Goal: Task Accomplishment & Management: Manage account settings

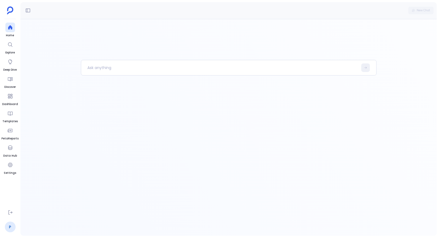
click at [9, 229] on link "P" at bounding box center [10, 227] width 11 height 11
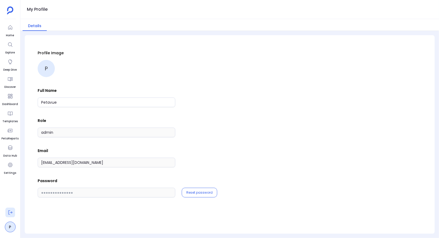
click at [9, 214] on icon at bounding box center [10, 212] width 5 height 5
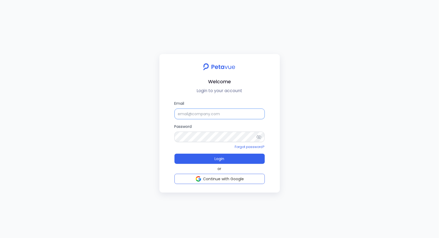
click at [189, 116] on input "Email" at bounding box center [219, 114] width 90 height 11
type input "[EMAIL_ADDRESS][DOMAIN_NAME]"
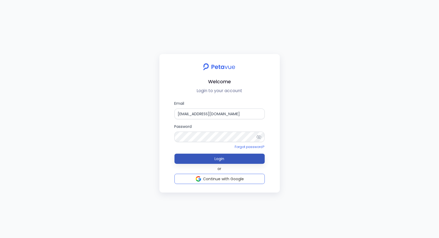
click at [213, 158] on button "Login" at bounding box center [219, 159] width 90 height 10
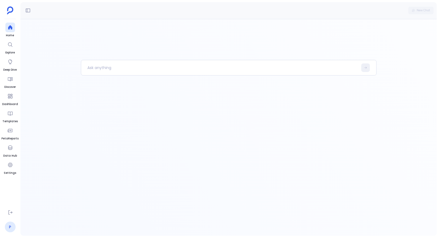
click at [10, 228] on link "P" at bounding box center [10, 227] width 11 height 11
